Goal: Find specific page/section: Find specific page/section

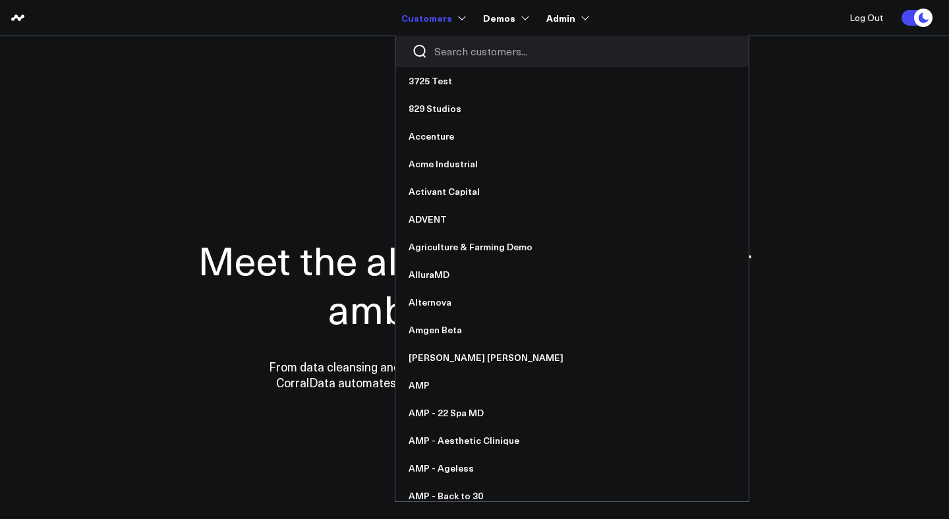
click at [454, 52] on input "Search customers input" at bounding box center [583, 51] width 298 height 14
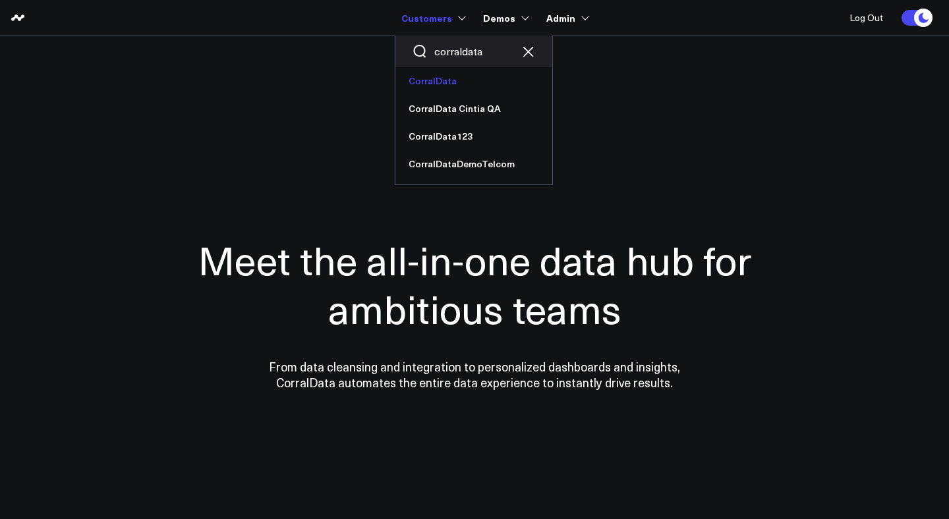
type input "corraldata"
click at [460, 78] on link "CorralData" at bounding box center [473, 81] width 157 height 28
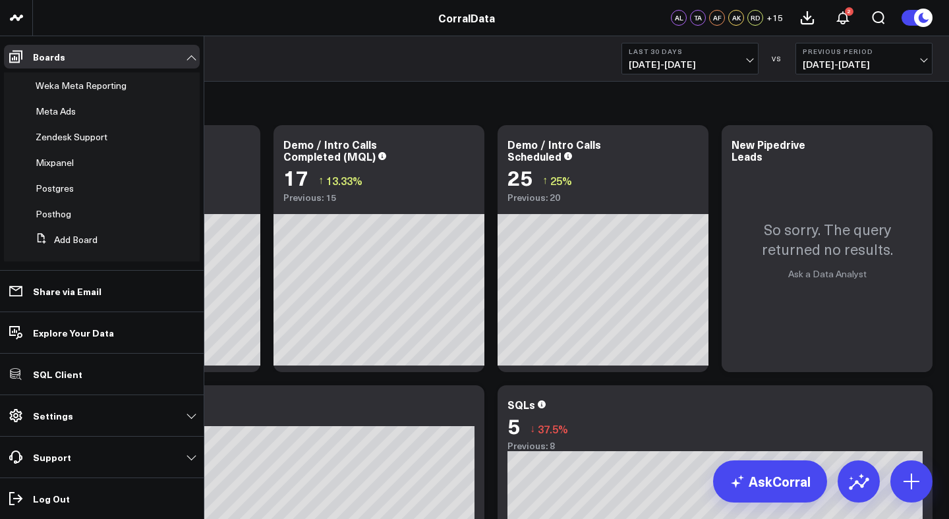
scroll to position [519, 0]
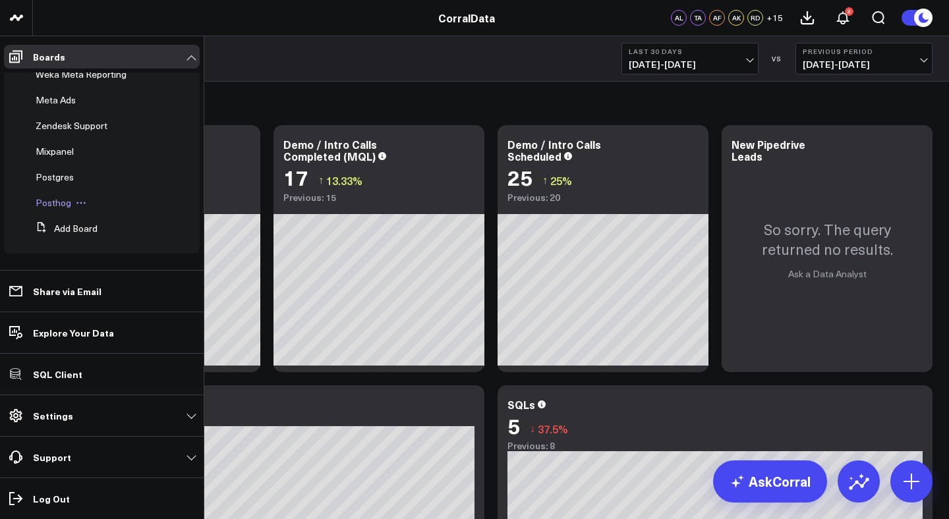
click at [55, 208] on span "Posthog" at bounding box center [54, 202] width 36 height 13
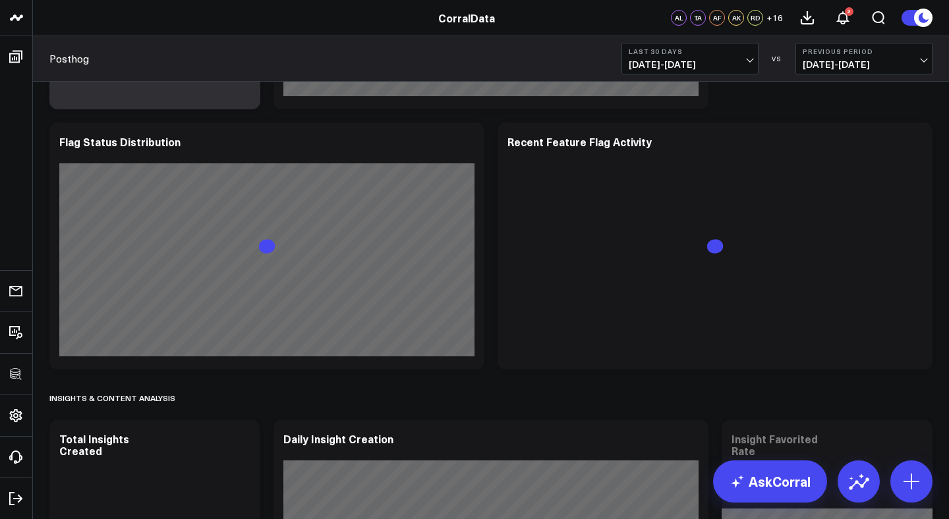
scroll to position [2428, 0]
